Goal: Information Seeking & Learning: Learn about a topic

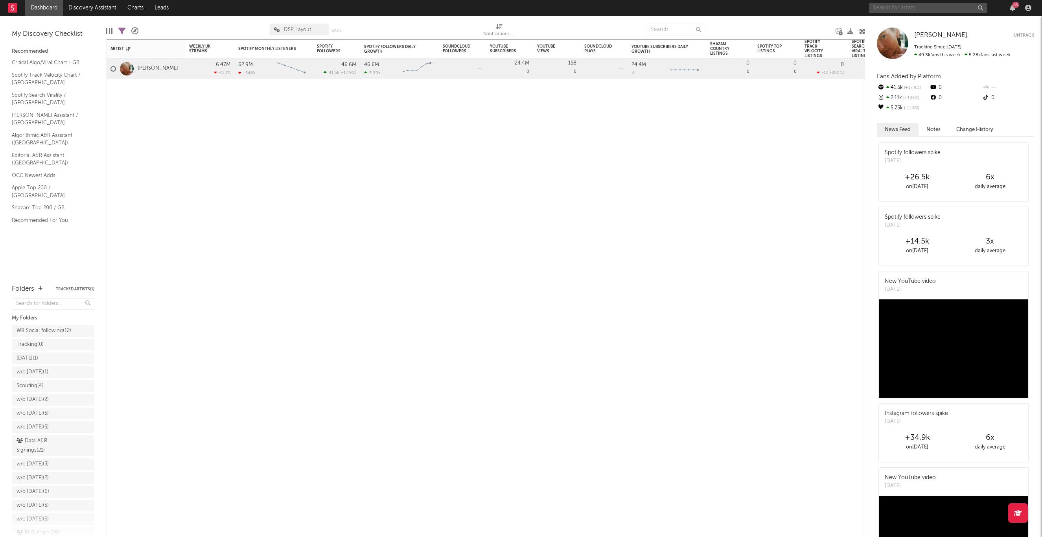
click at [891, 4] on input "text" at bounding box center [928, 8] width 118 height 10
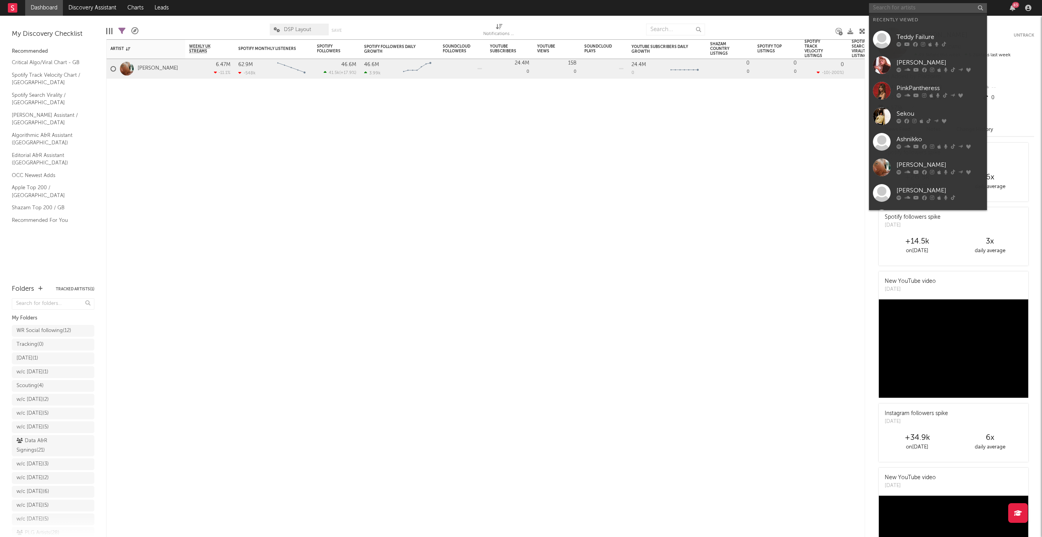
paste input "https://open.spotify.com/album/5DDwJt3ojE6qYCK1BfMALt?si=tFqcktJVSUWYDtULfSuaNQ"
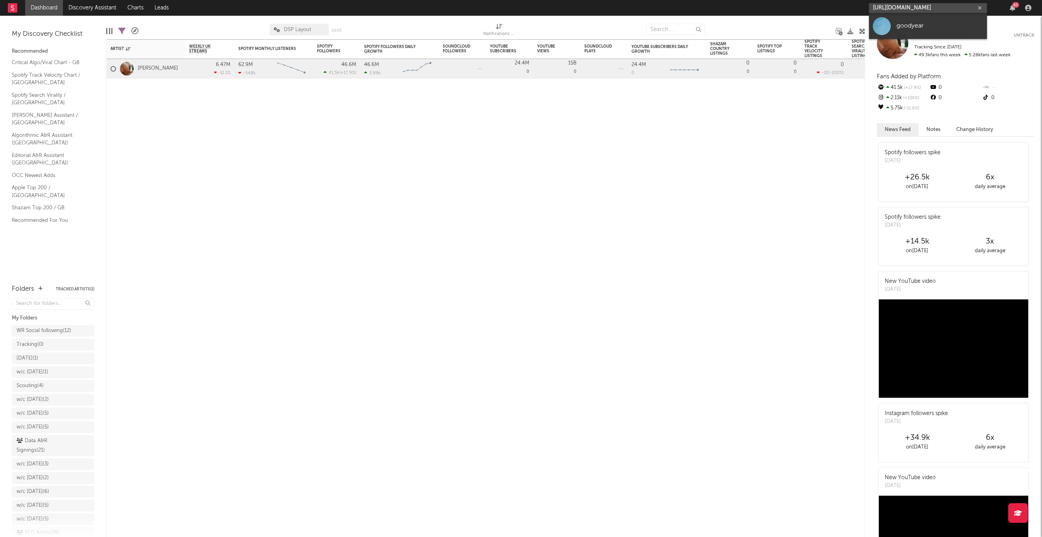
click at [922, 10] on input "https://open.spotify.com/album/5DDwJt3ojE6qYCK1BfMALt?si=tFqcktJVSUWYDtULfSuaNQ" at bounding box center [928, 8] width 118 height 10
type input "https://open.spotify.com/album/5DDwJt3ojE6qYCK1BfMALt?si=tFqcktJVSUWYDtULfSuaNQ"
click at [920, 27] on div "goodyear" at bounding box center [940, 25] width 87 height 9
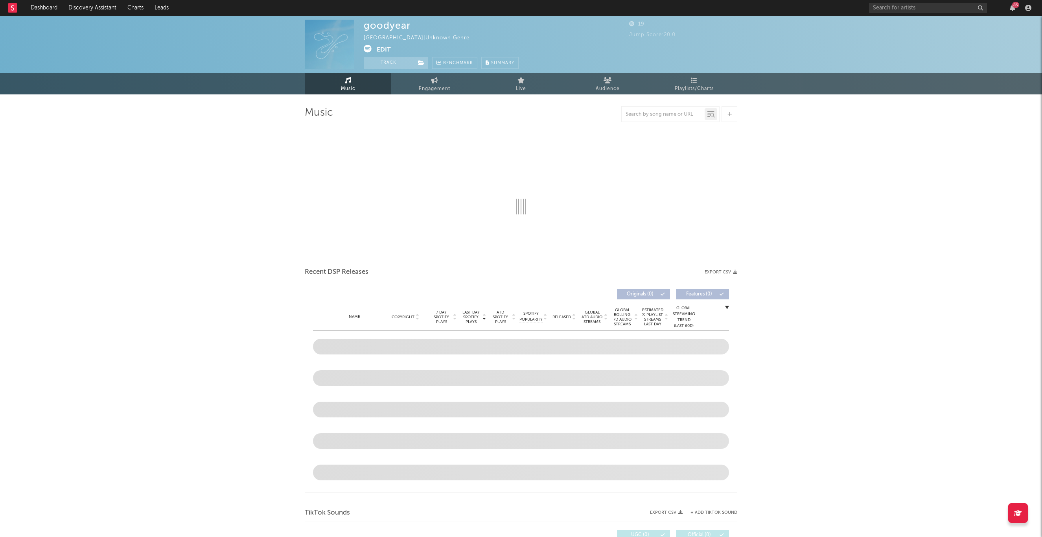
select select "1w"
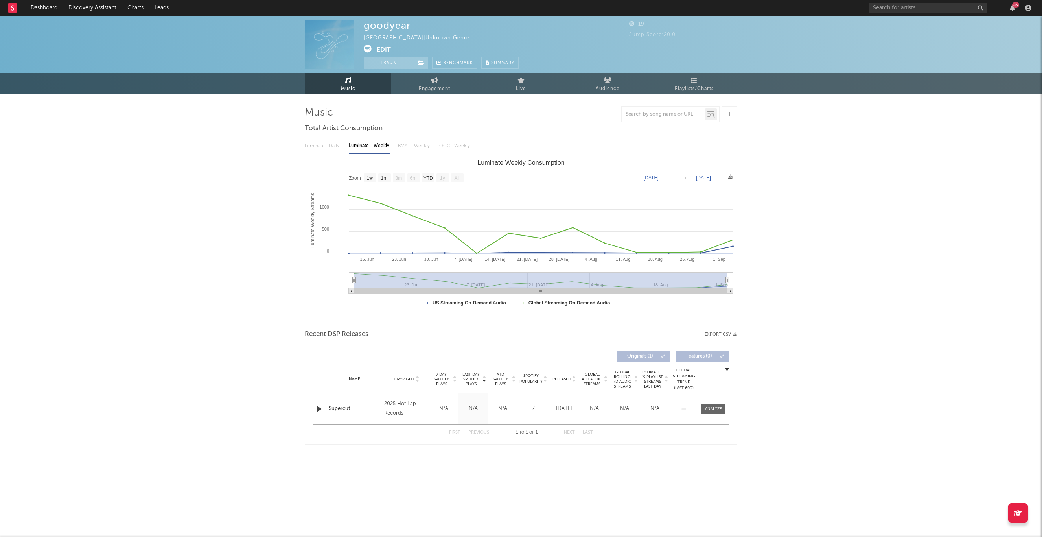
click at [415, 96] on div "Music Total Artist Consumption Luminate - Daily Luminate - Weekly BMAT - Weekly…" at bounding box center [521, 276] width 433 height 364
click at [691, 88] on span "Playlists/Charts" at bounding box center [694, 88] width 39 height 9
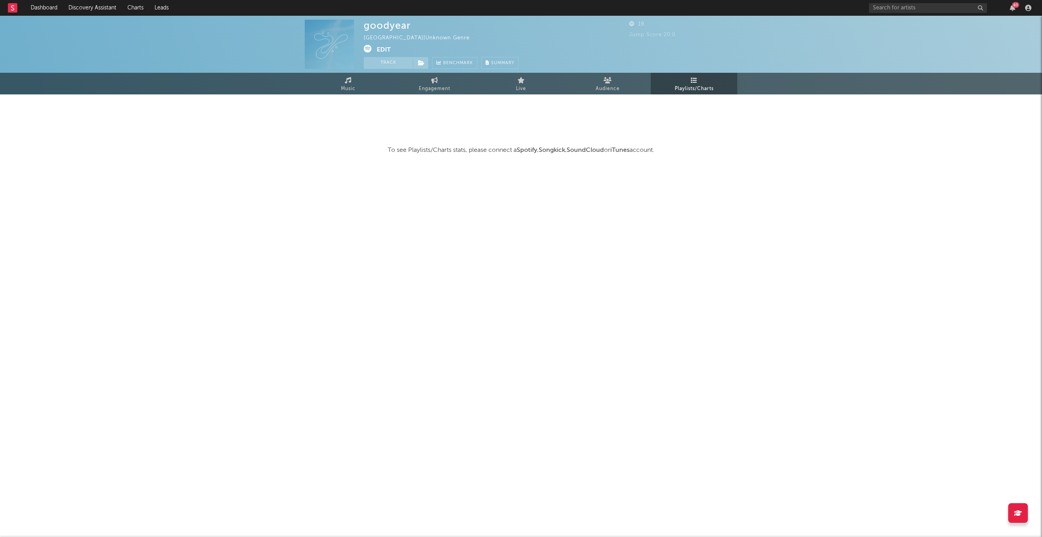
click at [366, 49] on icon at bounding box center [368, 49] width 8 height 8
click at [594, 83] on link "Audience" at bounding box center [607, 84] width 87 height 22
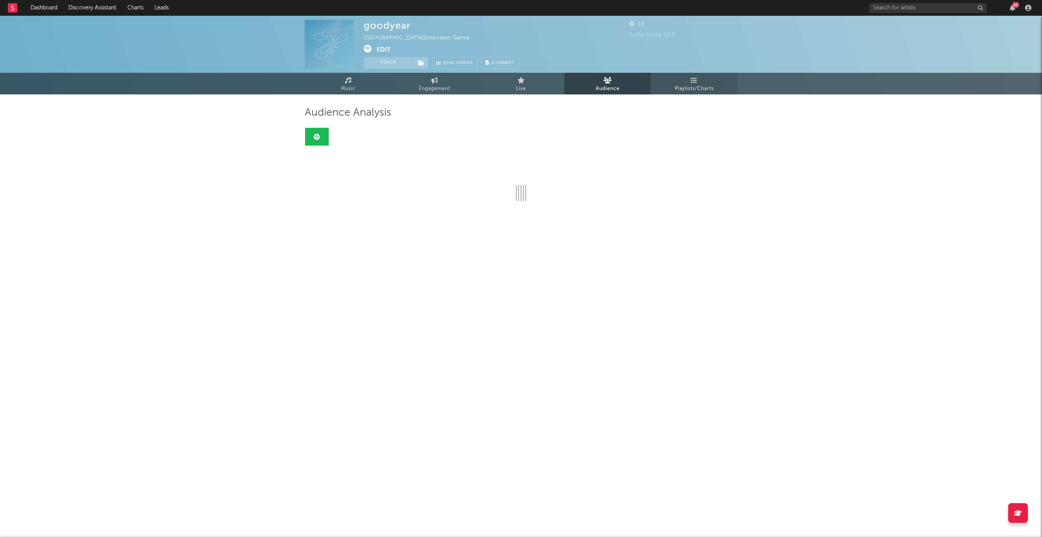
click at [705, 83] on link "Playlists/Charts" at bounding box center [694, 84] width 87 height 22
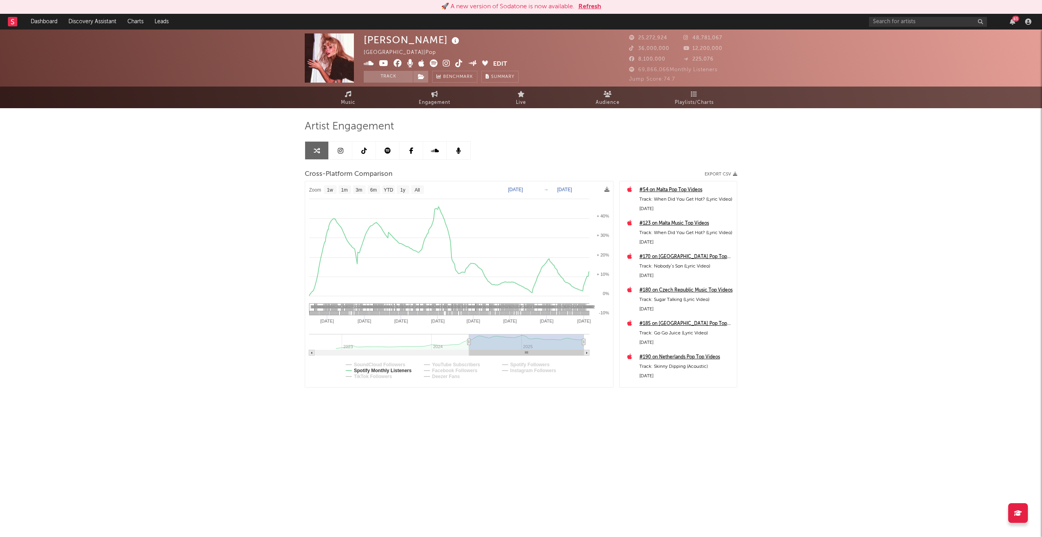
select select "1w"
click at [529, 185] on rect at bounding box center [459, 284] width 308 height 206
click at [523, 188] on text "Jun 1, 2024" at bounding box center [515, 190] width 15 height 6
click at [537, 190] on input "2024-06-01" at bounding box center [519, 190] width 37 height 8
type input "2024-01-01"
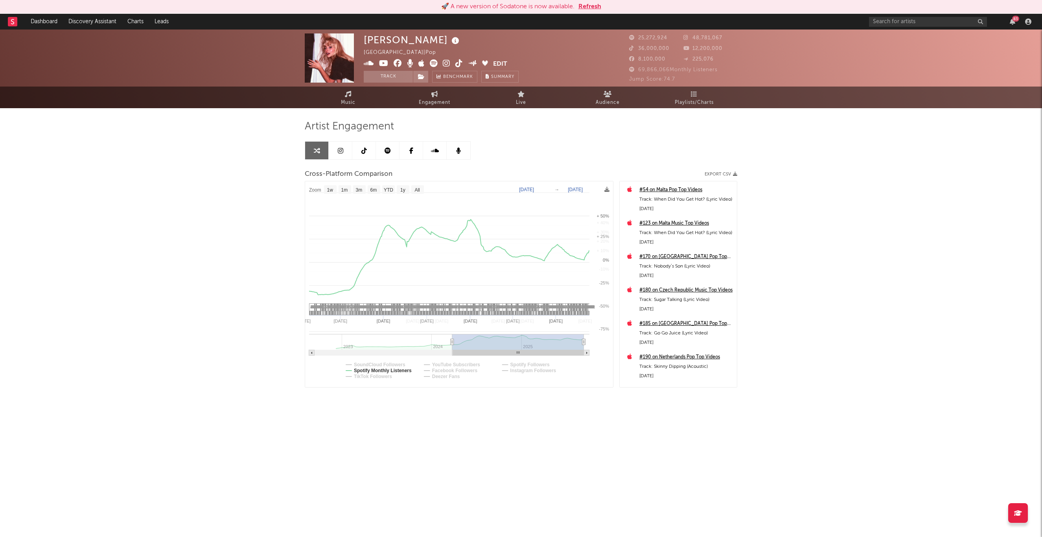
select select "1w"
click at [608, 188] on icon at bounding box center [607, 189] width 5 height 5
click at [594, 196] on span "Download as CSV" at bounding box center [571, 196] width 79 height 13
click at [733, 172] on icon "button" at bounding box center [735, 174] width 4 height 4
click at [388, 379] on rect at bounding box center [459, 284] width 308 height 206
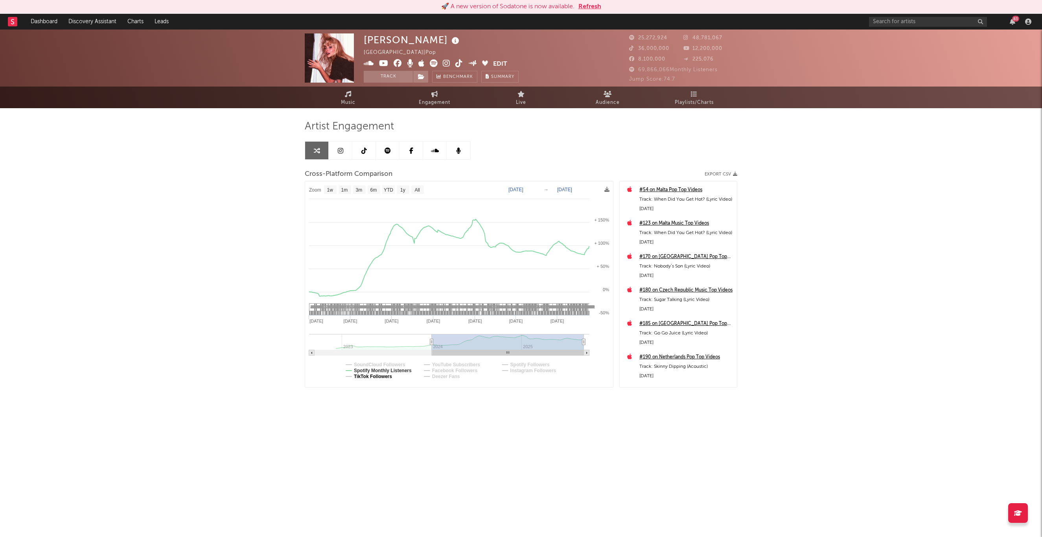
click at [387, 376] on text "TikTok Followers" at bounding box center [373, 377] width 38 height 6
select select "1w"
click at [387, 376] on text "TikTok Followers" at bounding box center [373, 377] width 38 height 6
select select "1w"
click at [507, 368] on rect at bounding box center [459, 284] width 308 height 206
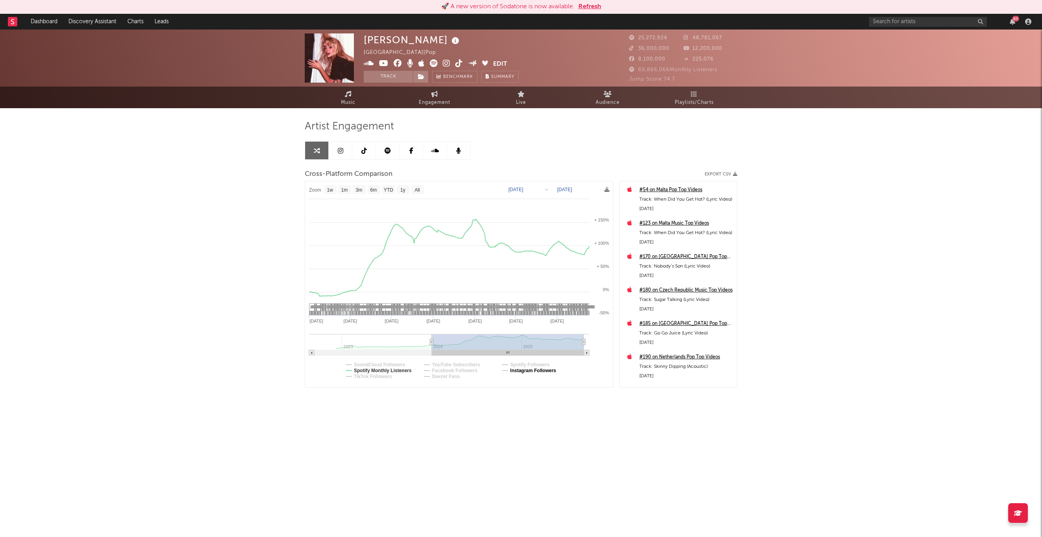
click at [514, 369] on text "Instagram Followers" at bounding box center [534, 371] width 46 height 6
select select "1w"
click at [430, 234] on rect at bounding box center [459, 284] width 308 height 206
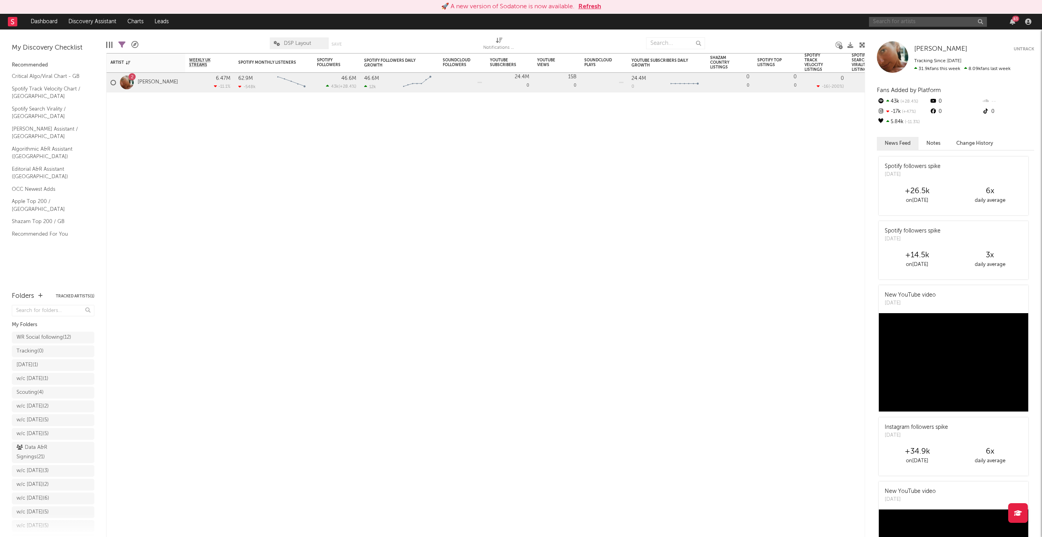
click at [914, 23] on input "text" at bounding box center [928, 22] width 118 height 10
type input "y"
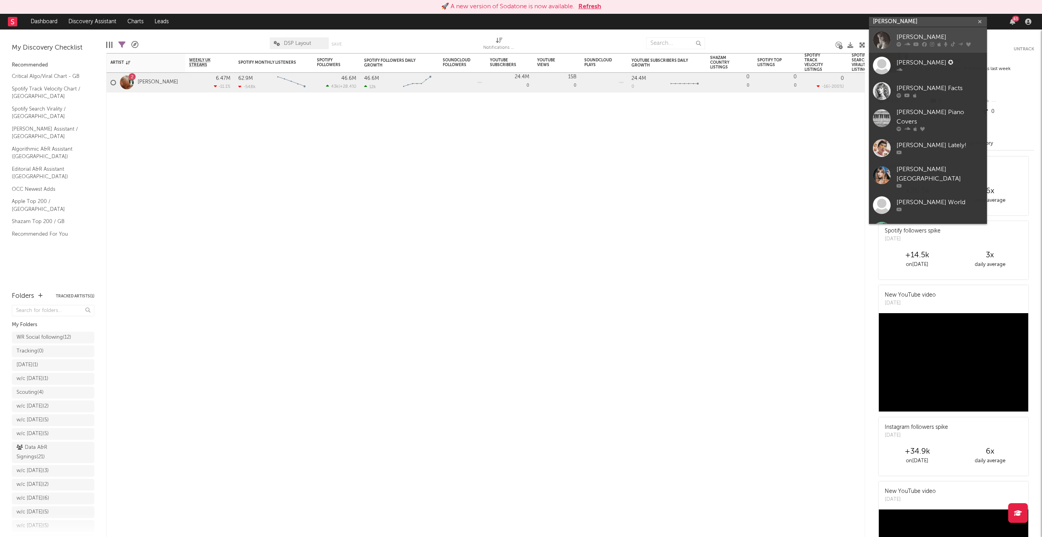
type input "taylor swift"
click at [933, 32] on link "Taylor Swift" at bounding box center [928, 40] width 118 height 26
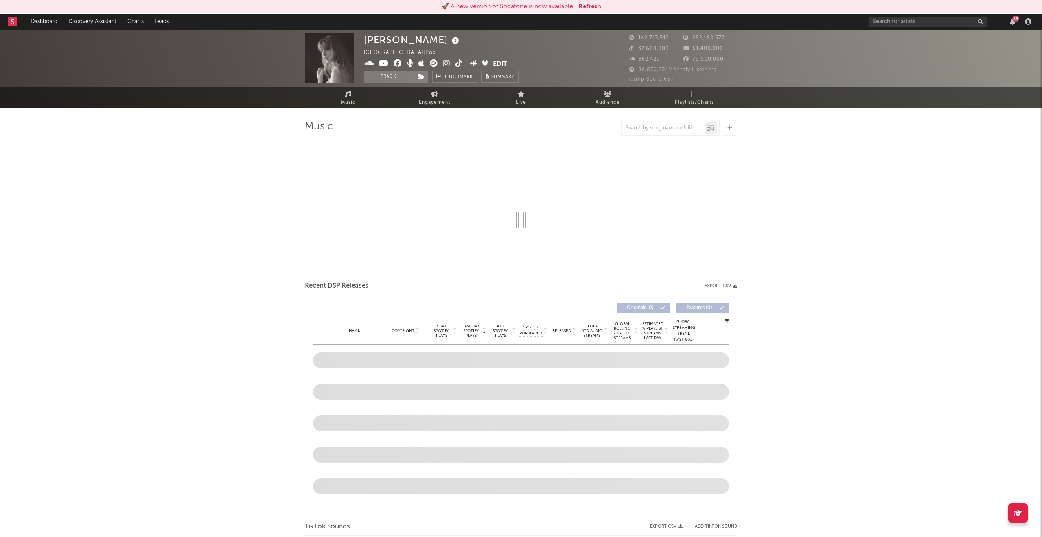
select select "6m"
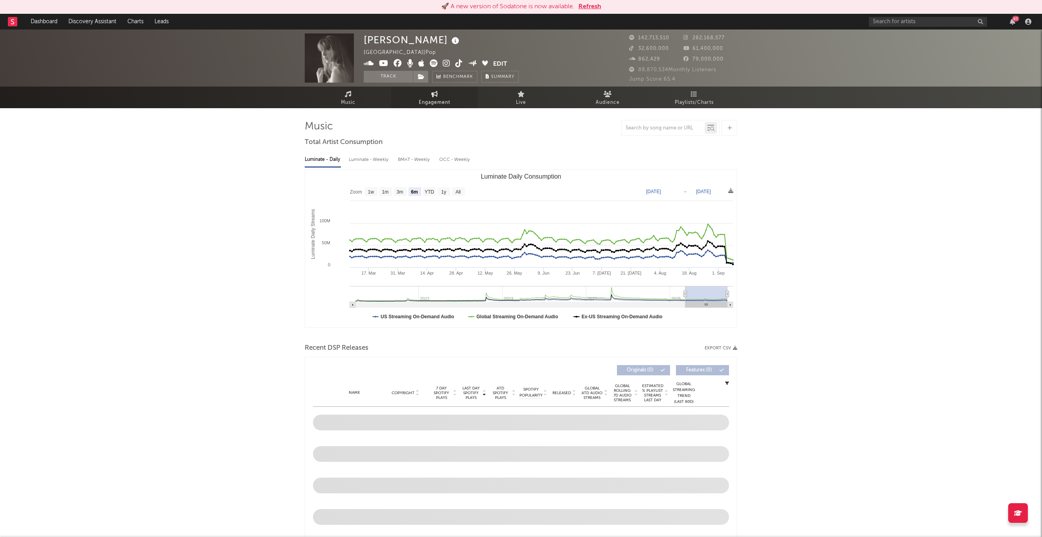
click at [431, 97] on icon at bounding box center [434, 94] width 7 height 6
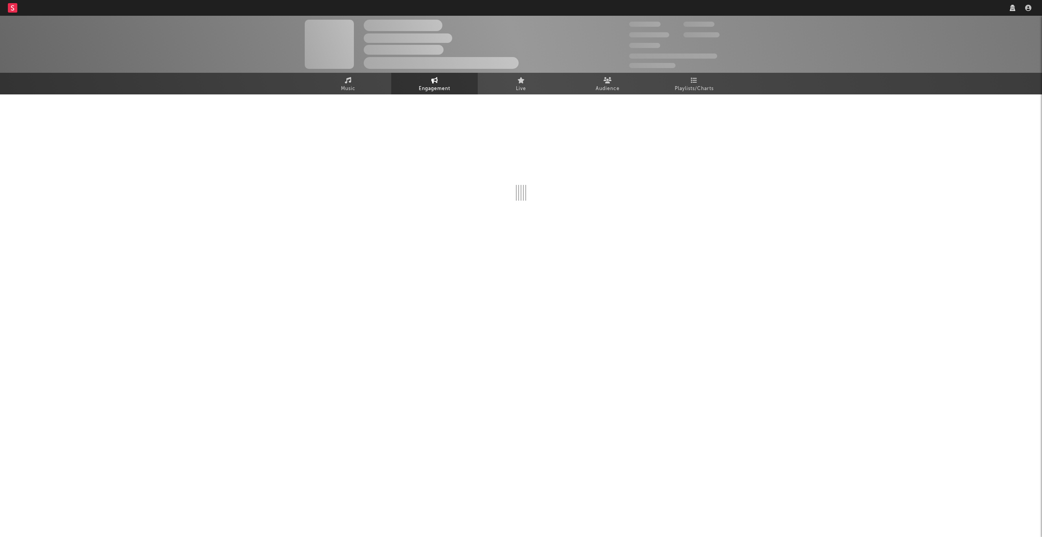
select select "1w"
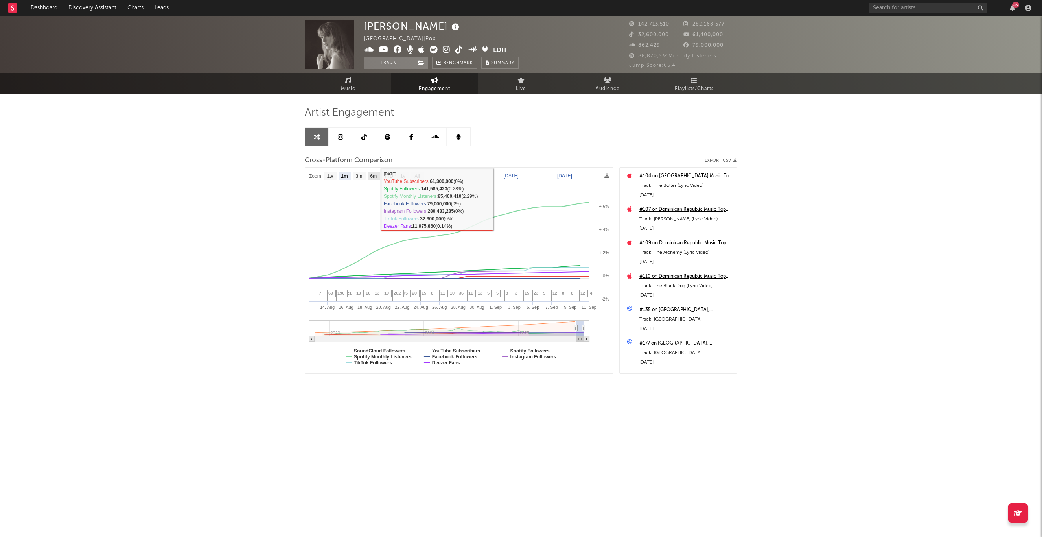
drag, startPoint x: 376, startPoint y: 178, endPoint x: 393, endPoint y: 250, distance: 74.0
click at [376, 178] on text "6m" at bounding box center [374, 176] width 7 height 6
select select "6m"
type input "[DATE]"
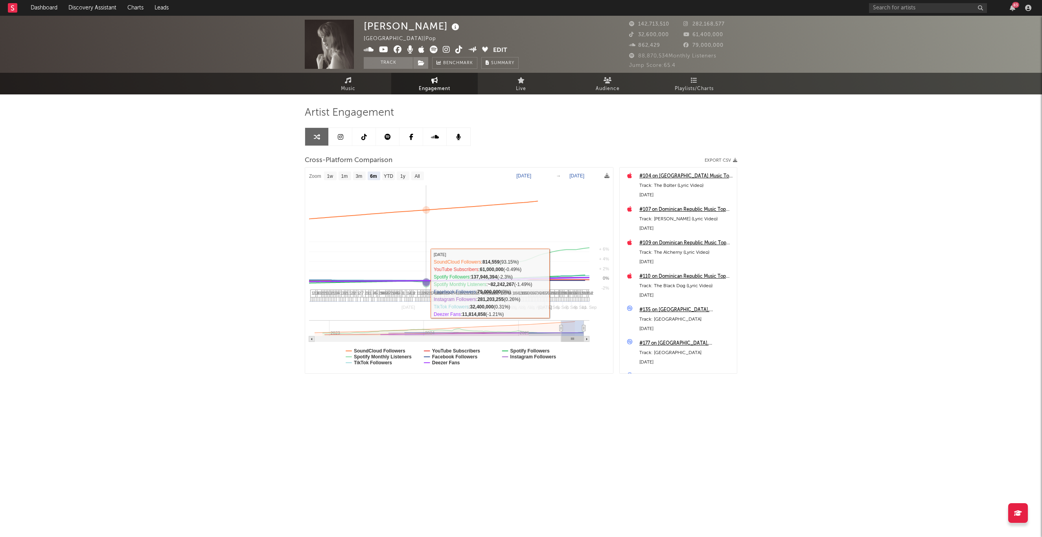
select select "6m"
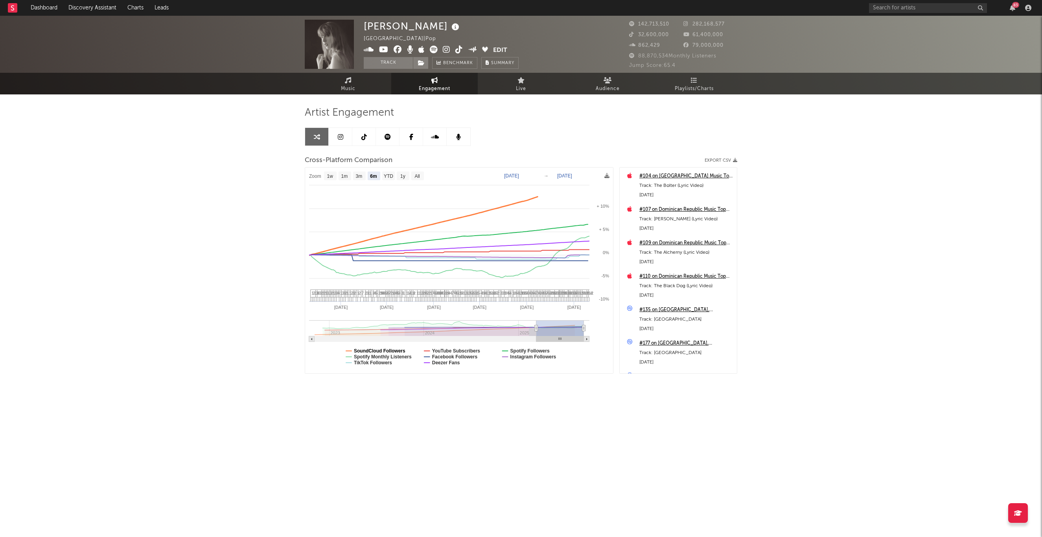
click at [365, 352] on text "SoundCloud Followers" at bounding box center [380, 351] width 52 height 6
select select "6m"
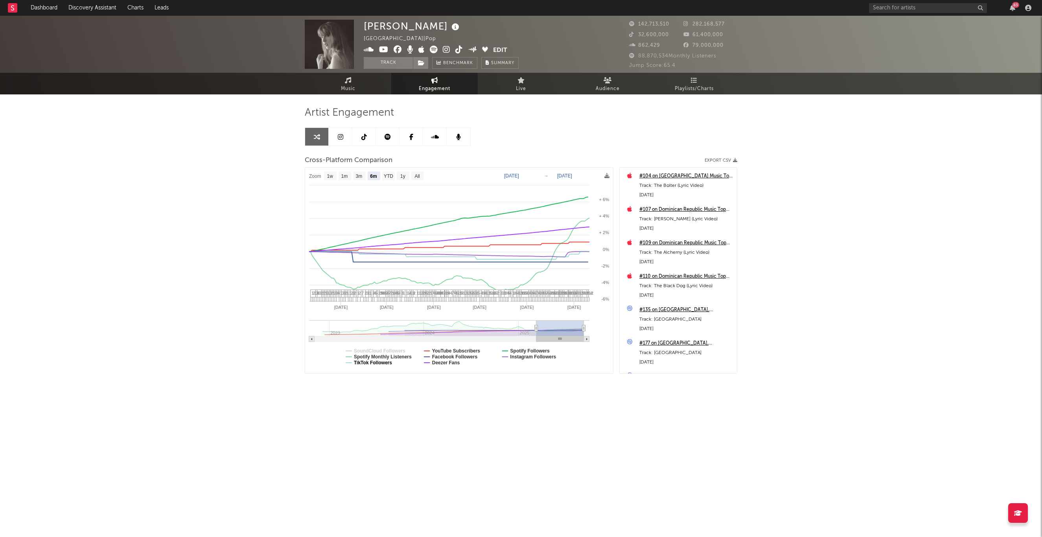
click at [367, 361] on text "TikTok Followers" at bounding box center [373, 363] width 38 height 6
select select "6m"
click at [449, 351] on text "YouTube Subscribers" at bounding box center [456, 351] width 48 height 6
click at [449, 355] on text "Facebook Followers" at bounding box center [455, 357] width 46 height 6
select select "6m"
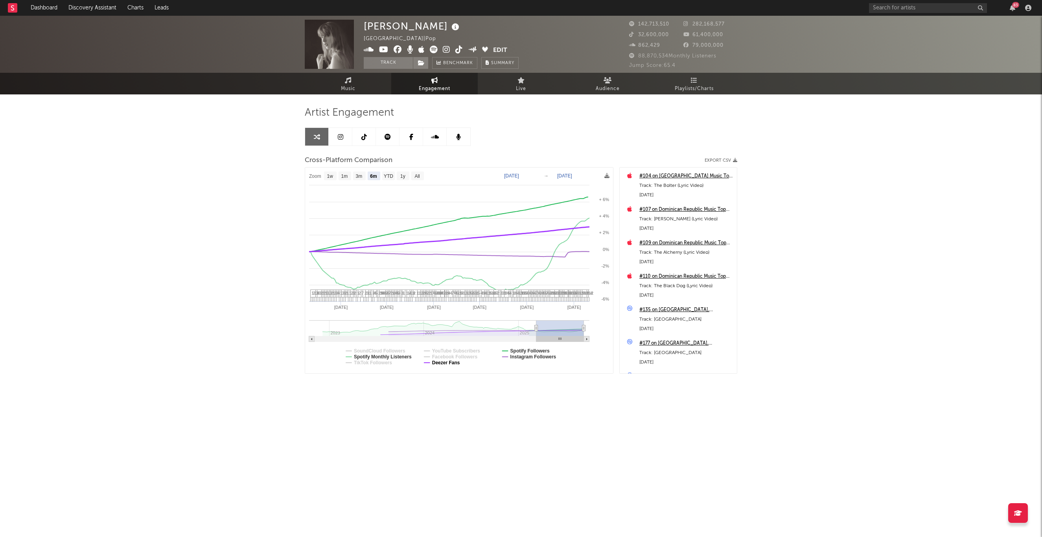
click at [448, 361] on text "Deezer Fans" at bounding box center [446, 363] width 28 height 6
select select "6m"
click at [517, 350] on text "Spotify Followers" at bounding box center [530, 351] width 39 height 6
select select "6m"
click at [520, 356] on text "Instagram Followers" at bounding box center [534, 357] width 46 height 6
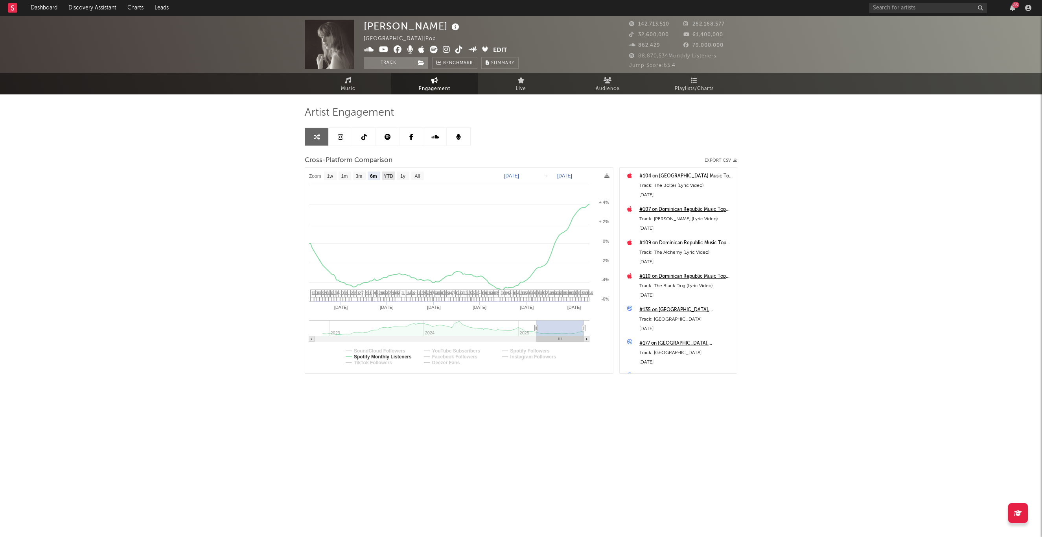
click at [387, 175] on text "YTD" at bounding box center [388, 176] width 9 height 6
select select "YTD"
type input "[DATE]"
select select "1w"
click at [807, 185] on div "[PERSON_NAME][GEOGRAPHIC_DATA] | Pop Edit Track Benchmark Summary 142,713,510 2…" at bounding box center [521, 222] width 1042 height 413
